Goal: Information Seeking & Learning: Learn about a topic

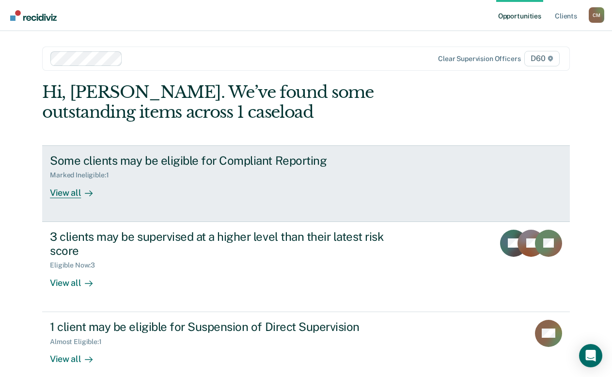
click at [81, 197] on div at bounding box center [87, 192] width 12 height 11
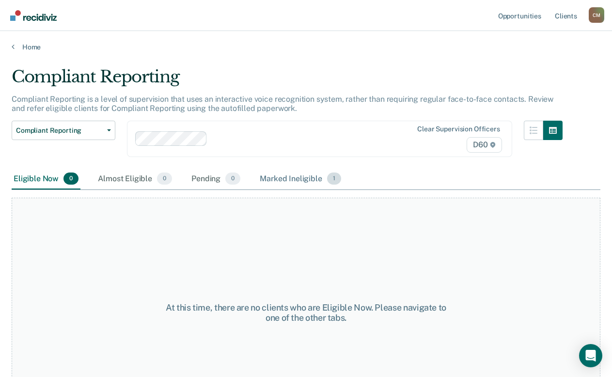
click at [301, 182] on div "Marked Ineligible 1" at bounding box center [300, 179] width 85 height 21
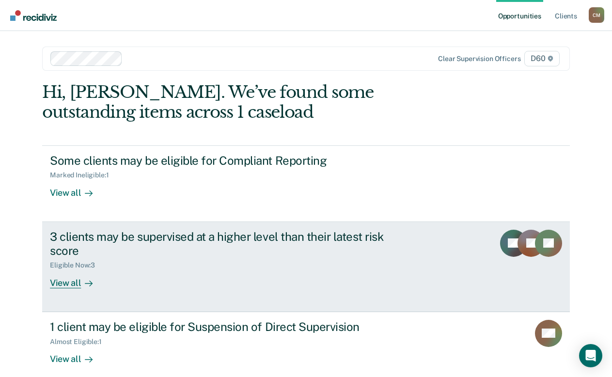
click at [66, 288] on div "View all" at bounding box center [77, 278] width 54 height 19
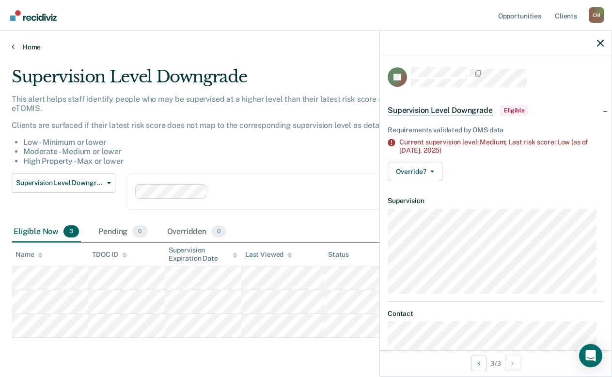
click at [14, 48] on icon at bounding box center [13, 47] width 3 height 8
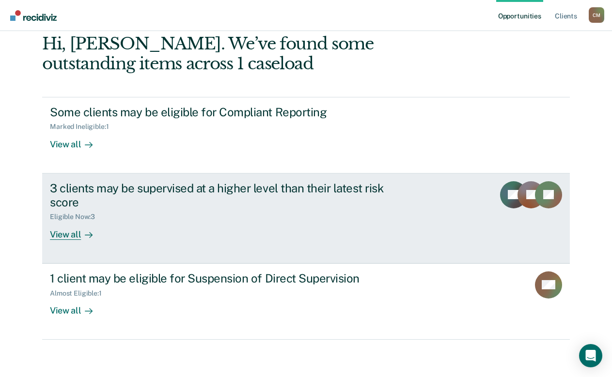
scroll to position [50, 0]
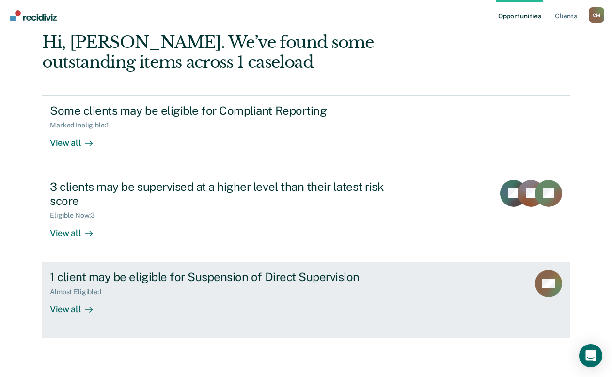
click at [278, 281] on div "1 client may be eligible for Suspension of Direct Supervision" at bounding box center [220, 277] width 340 height 14
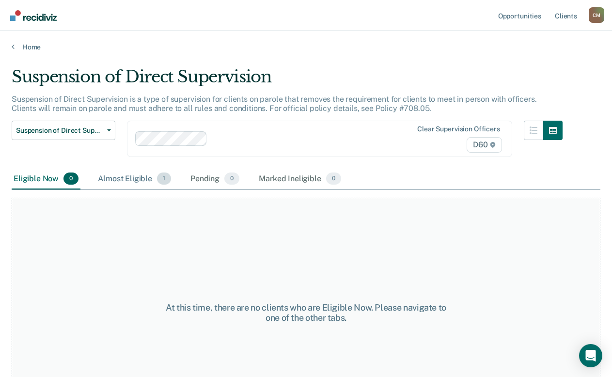
click at [134, 183] on div "Almost Eligible 1" at bounding box center [134, 179] width 77 height 21
